Goal: Check status

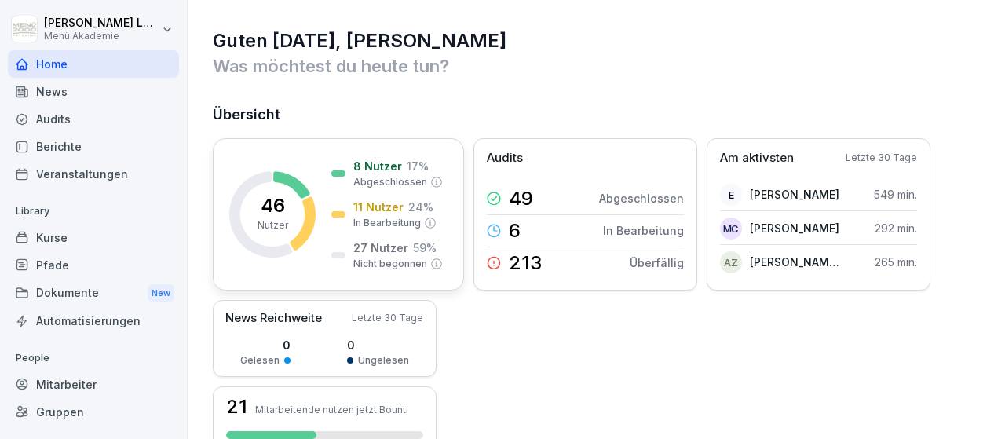
click at [389, 167] on p "8 Nutzer" at bounding box center [377, 166] width 49 height 16
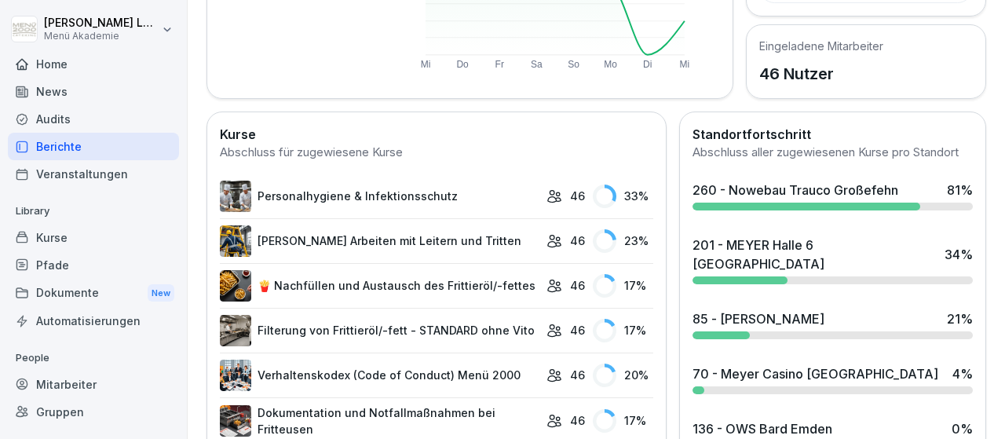
scroll to position [273, 0]
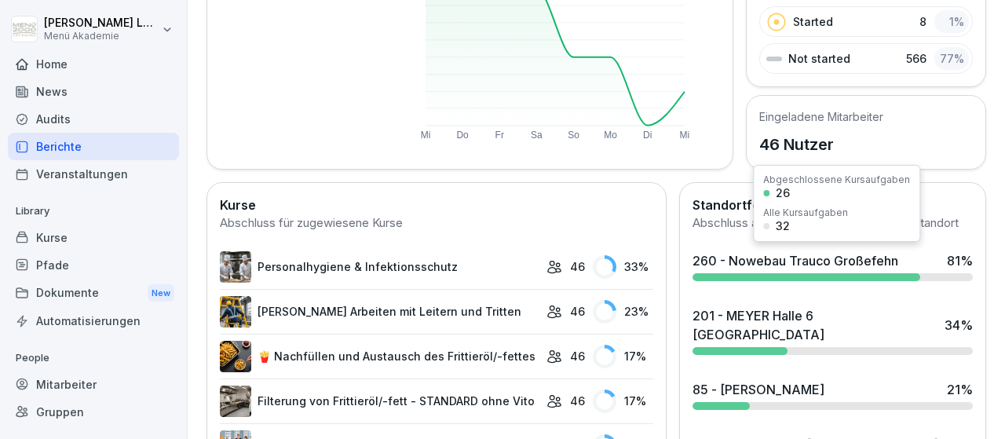
click at [849, 251] on div "260 - Nowebau Trauco Großefehn" at bounding box center [796, 260] width 206 height 19
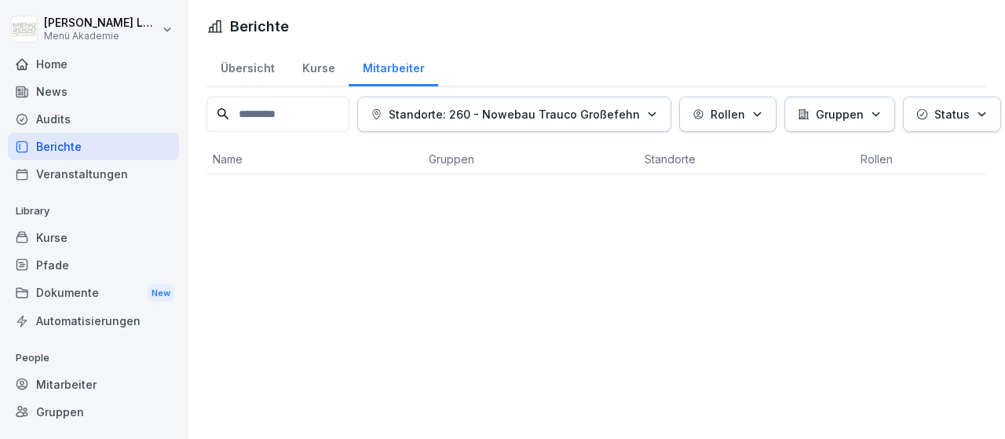
click at [440, 115] on p "Standorte: 260 - Nowebau Trauco Großefehn" at bounding box center [514, 114] width 251 height 16
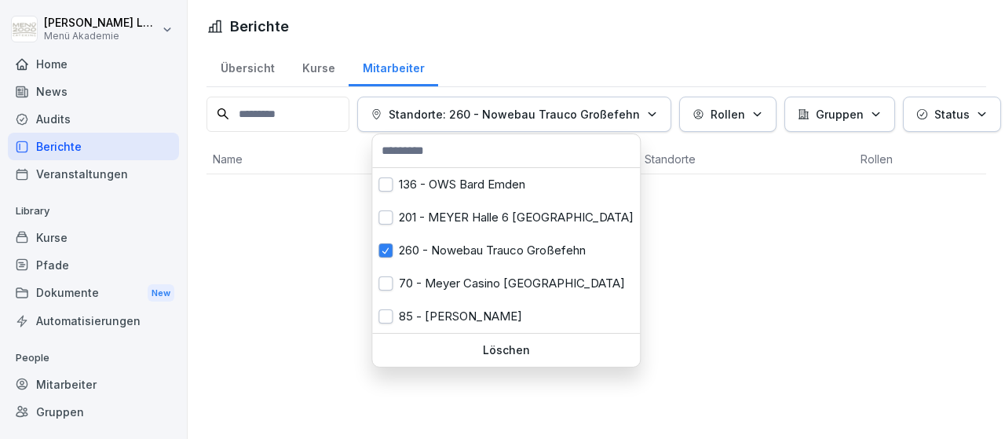
click at [307, 211] on html "[PERSON_NAME] Menü Akademie Home News Audits Berichte Veranstaltungen Library K…" at bounding box center [502, 219] width 1005 height 439
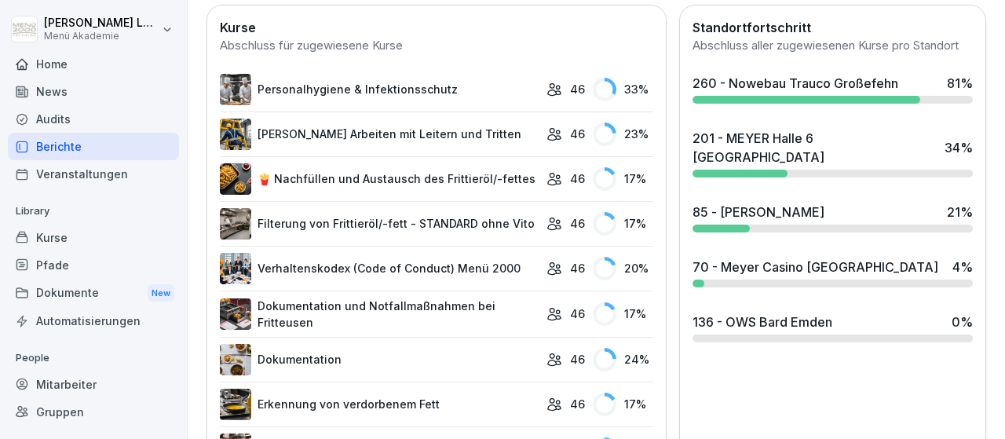
scroll to position [360, 0]
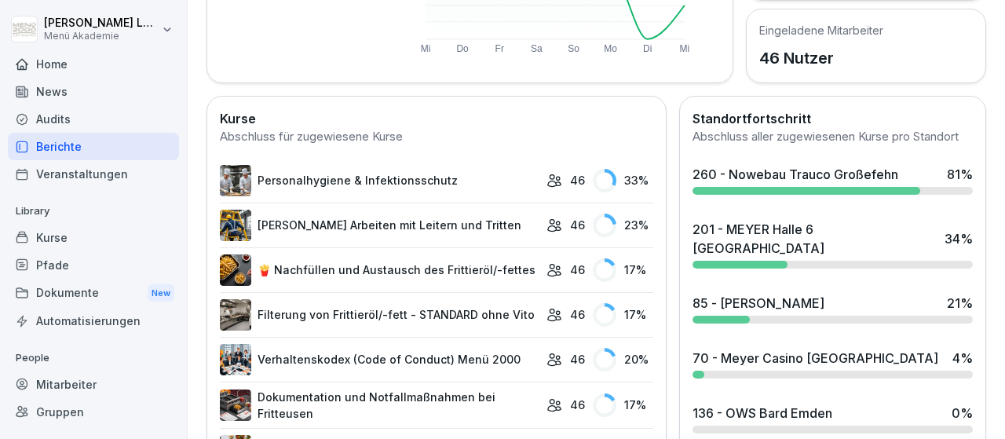
click at [397, 182] on link "Personalhygiene & Infektionsschutz" at bounding box center [379, 180] width 319 height 31
